Goal: Complete application form

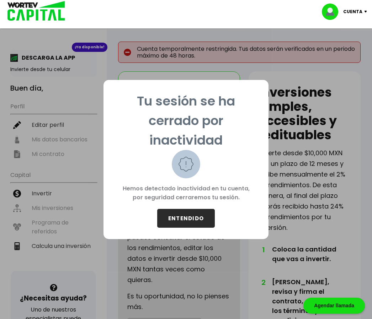
click at [189, 218] on button "ENTENDIDO" at bounding box center [186, 218] width 58 height 19
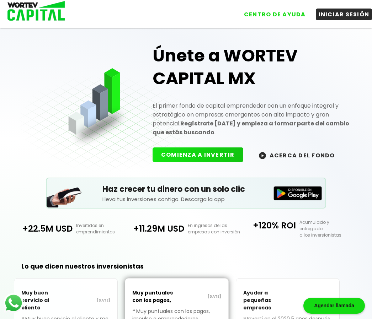
click at [195, 161] on button "COMIENZA A INVERTIR" at bounding box center [198, 155] width 91 height 15
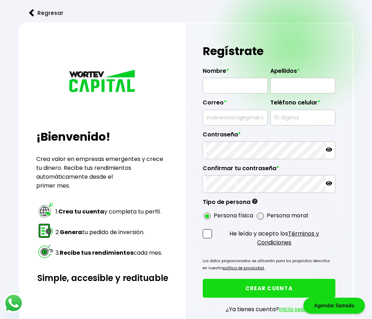
click at [233, 87] on input "text" at bounding box center [235, 85] width 59 height 15
type input "[PERSON_NAME]"
click at [301, 86] on input "text" at bounding box center [303, 85] width 59 height 15
type input "[PERSON_NAME]"
click at [222, 124] on input "text" at bounding box center [235, 117] width 59 height 15
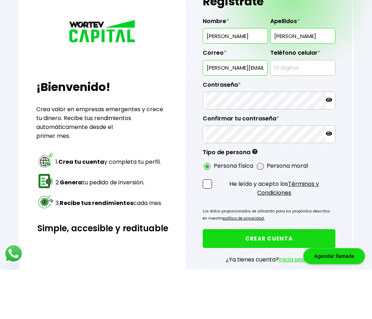
type input "[PERSON_NAME][EMAIL_ADDRESS][PERSON_NAME][DOMAIN_NAME]"
click at [295, 110] on input "text" at bounding box center [303, 117] width 59 height 15
type input "7771856419"
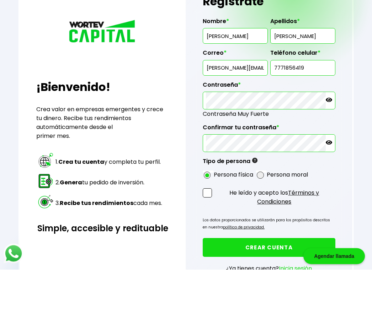
scroll to position [50, 0]
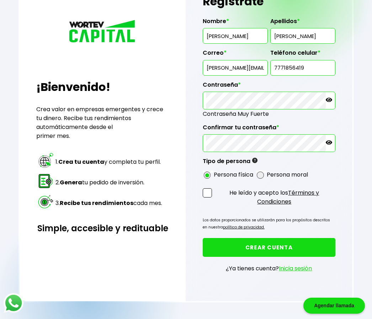
click at [330, 102] on icon at bounding box center [329, 100] width 6 height 4
click at [332, 100] on icon at bounding box center [329, 100] width 6 height 6
click at [332, 101] on icon at bounding box center [329, 100] width 6 height 6
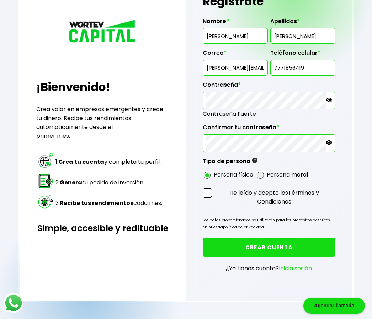
click at [333, 144] on div at bounding box center [269, 143] width 133 height 18
click at [326, 146] on icon at bounding box center [329, 142] width 6 height 6
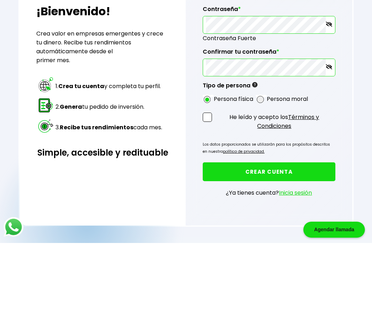
click at [335, 135] on div at bounding box center [269, 144] width 133 height 18
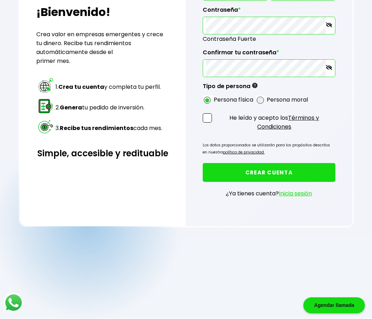
click at [296, 198] on link "Inicia sesión" at bounding box center [295, 194] width 33 height 8
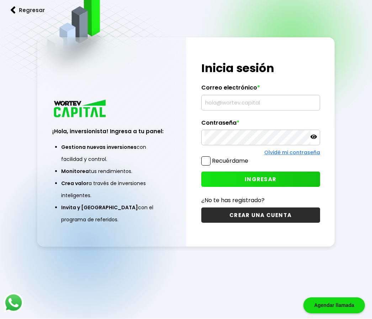
scroll to position [62, 0]
